Goal: Task Accomplishment & Management: Manage account settings

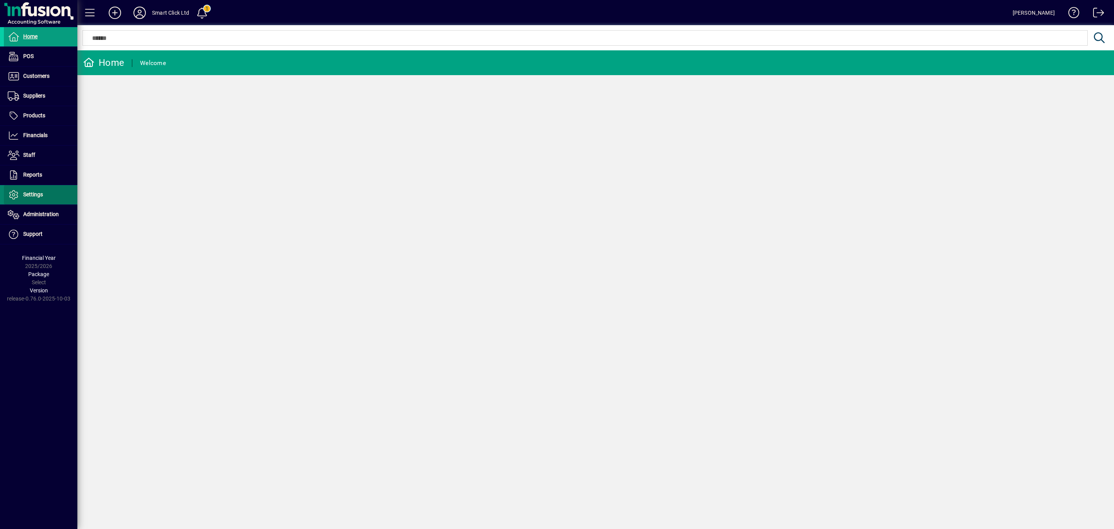
click at [32, 194] on span "Settings" at bounding box center [33, 194] width 20 height 6
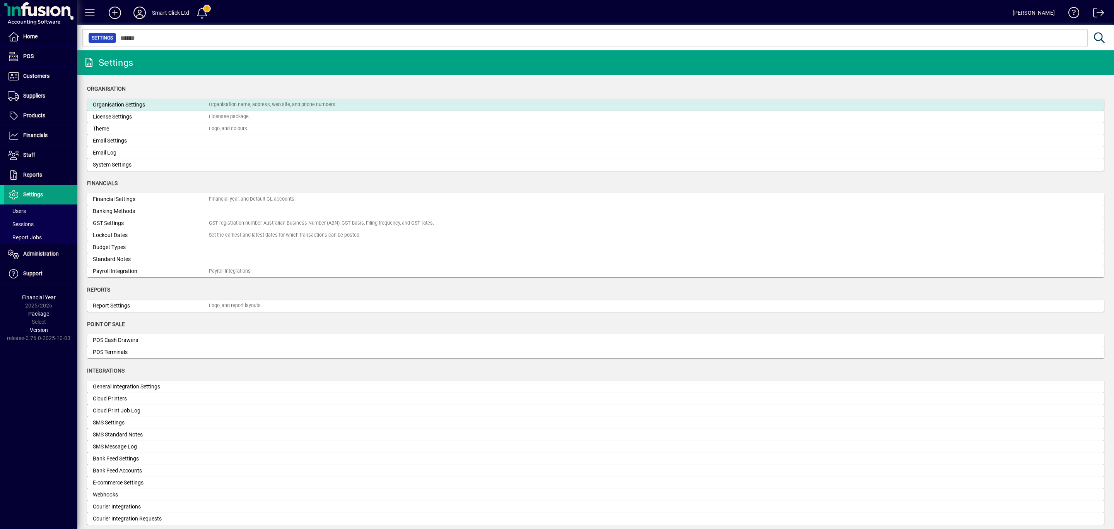
click at [125, 105] on div "Organisation Settings" at bounding box center [151, 105] width 116 height 8
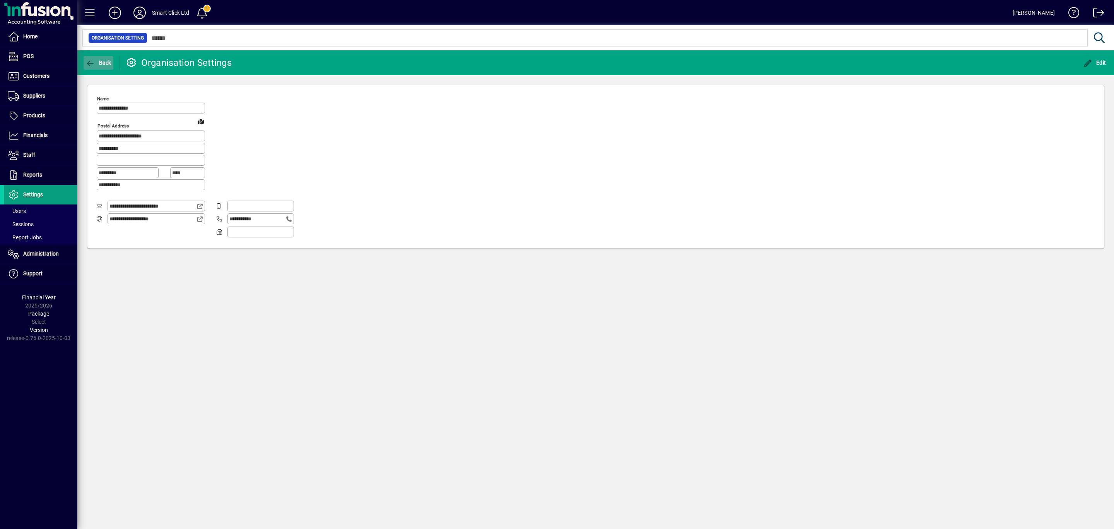
click at [93, 61] on icon "button" at bounding box center [91, 64] width 10 height 8
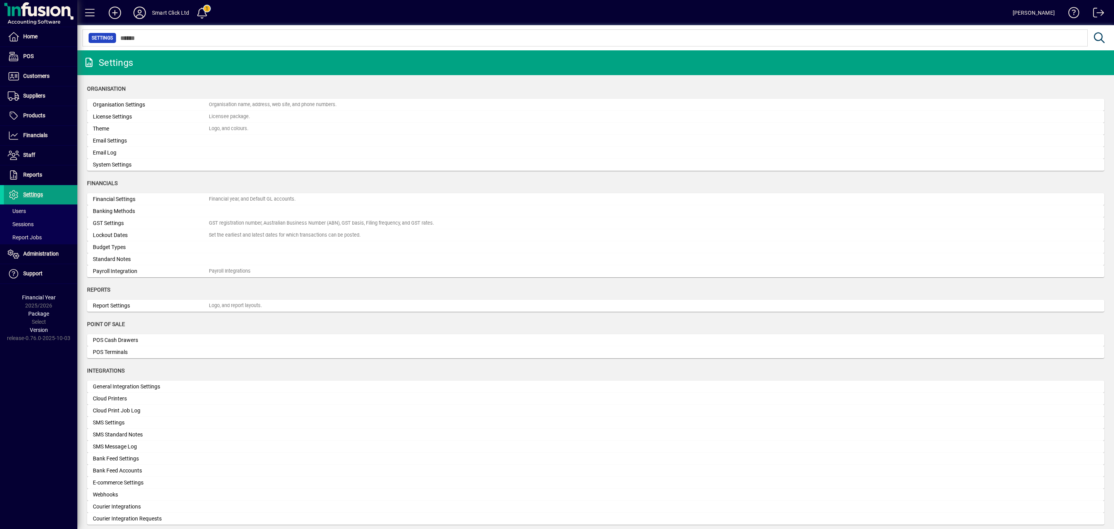
click at [180, 14] on div "Smart Click Ltd" at bounding box center [171, 13] width 38 height 12
click at [139, 10] on icon at bounding box center [139, 13] width 15 height 12
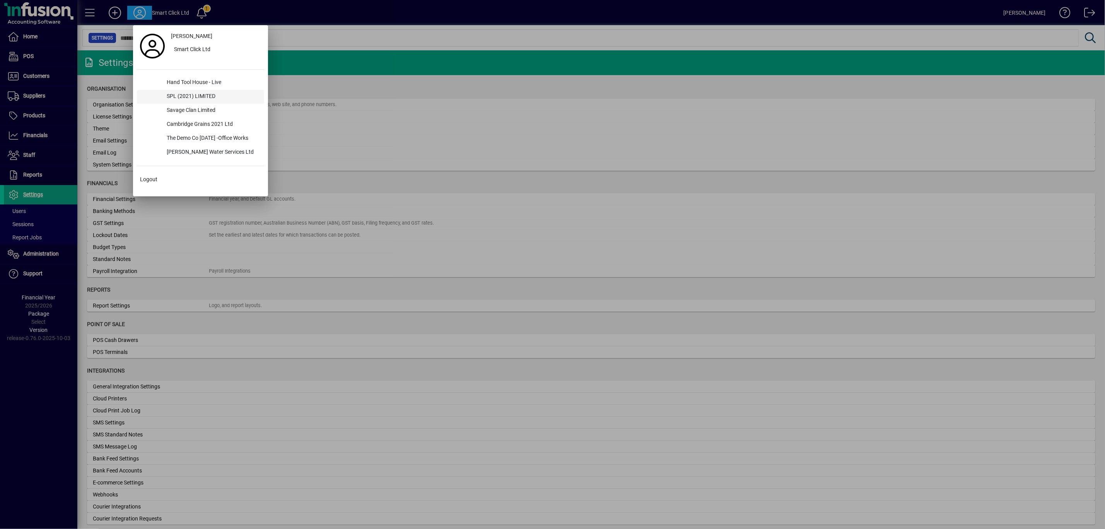
click at [193, 93] on div "SPL (2021) LIMITED" at bounding box center [213, 97] width 104 height 14
